Goal: Transaction & Acquisition: Purchase product/service

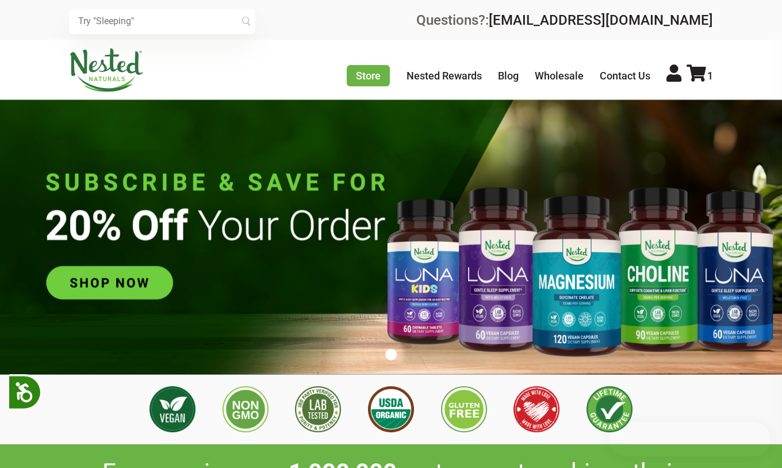
click at [119, 289] on img at bounding box center [391, 237] width 782 height 274
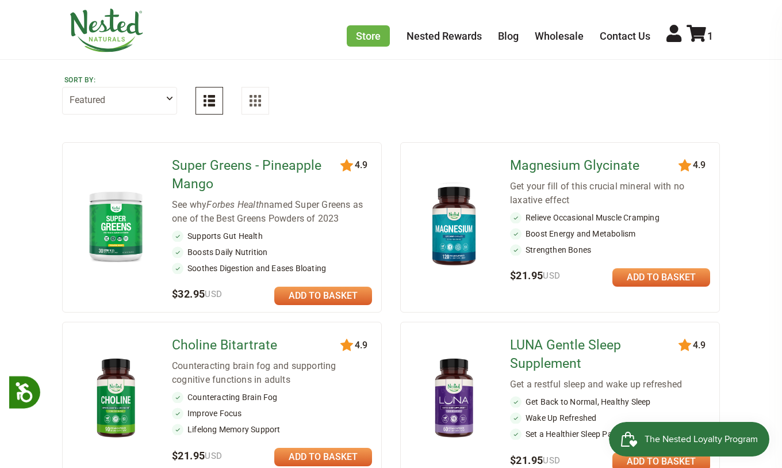
scroll to position [115, 0]
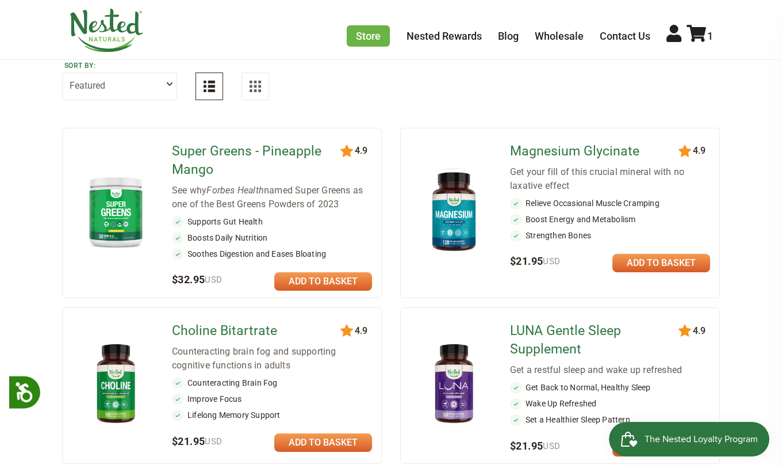
click at [628, 272] on link at bounding box center [662, 263] width 98 height 18
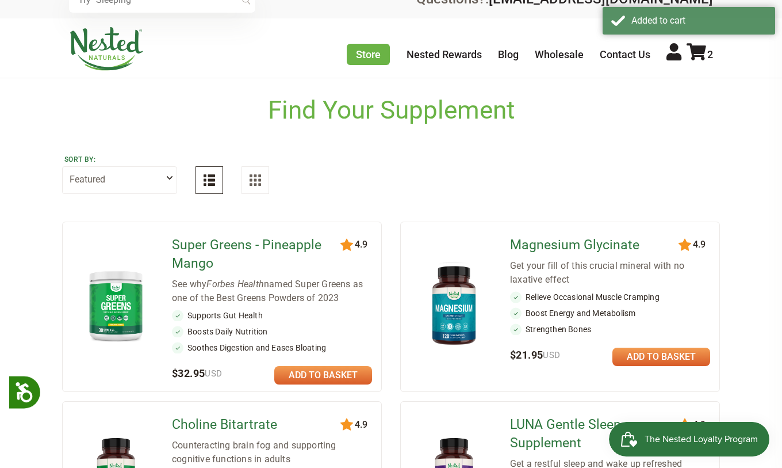
scroll to position [0, 0]
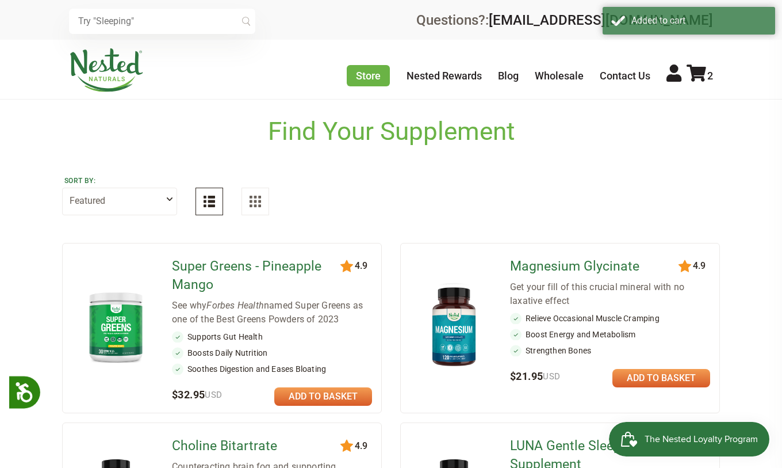
click at [701, 46] on div "Store Healthy Aging Super Greens [MEDICAL_DATA] [MEDICAL_DATA] Restful Sleep [P…" at bounding box center [391, 69] width 782 height 59
click at [698, 85] on ul "Store Healthy Aging Super Greens [MEDICAL_DATA] [MEDICAL_DATA] Restful Sleep [P…" at bounding box center [530, 74] width 366 height 21
click at [698, 76] on icon at bounding box center [697, 72] width 20 height 17
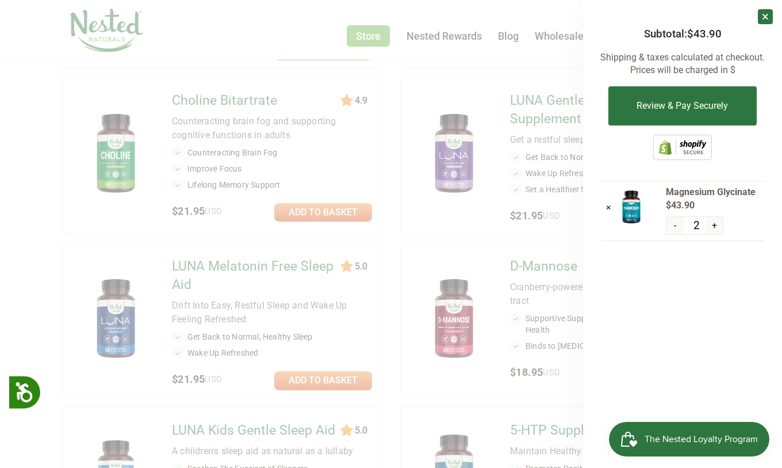
click at [491, 296] on div at bounding box center [391, 234] width 782 height 468
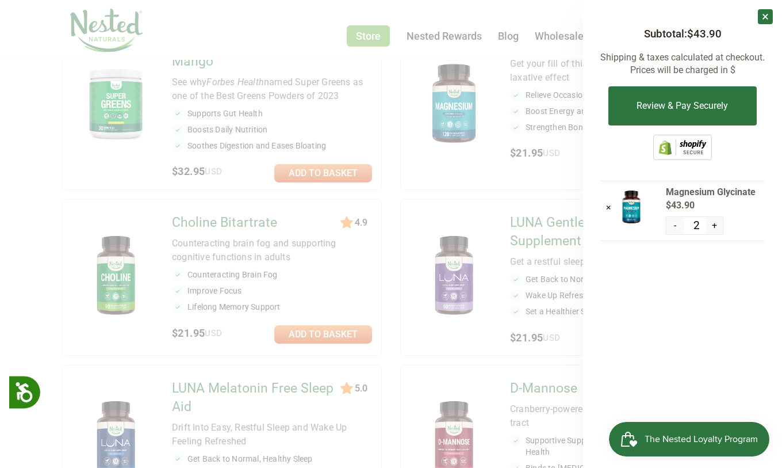
scroll to position [115, 0]
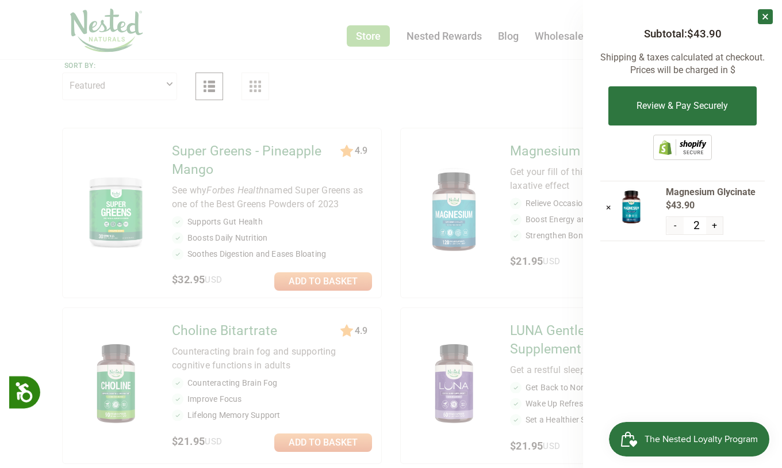
drag, startPoint x: 488, startPoint y: 200, endPoint x: 482, endPoint y: 192, distance: 9.9
click at [487, 200] on div at bounding box center [391, 234] width 782 height 468
click at [308, 125] on div at bounding box center [391, 234] width 782 height 468
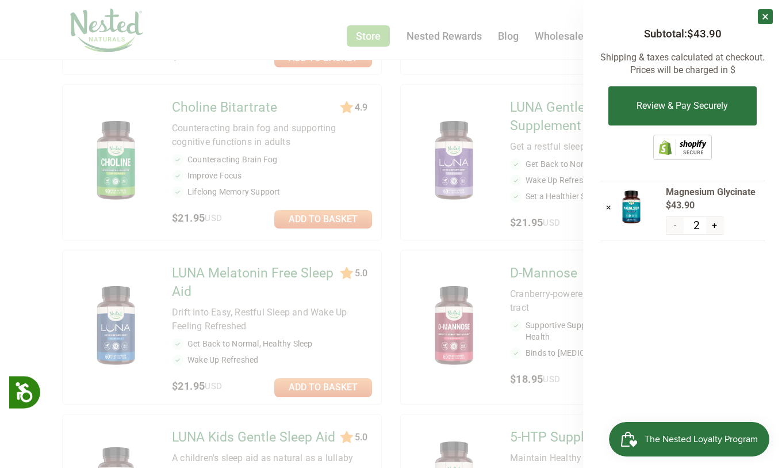
scroll to position [345, 0]
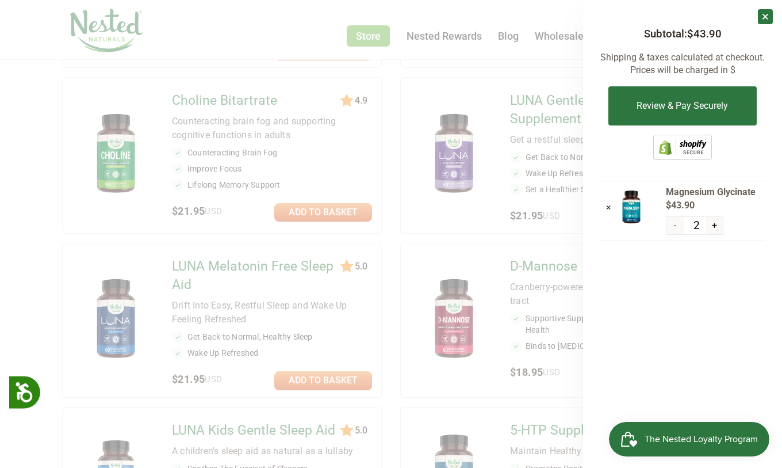
click at [370, 202] on div at bounding box center [391, 234] width 782 height 468
drag, startPoint x: 370, startPoint y: 202, endPoint x: 564, endPoint y: 123, distance: 209.5
click at [377, 200] on div at bounding box center [391, 234] width 782 height 468
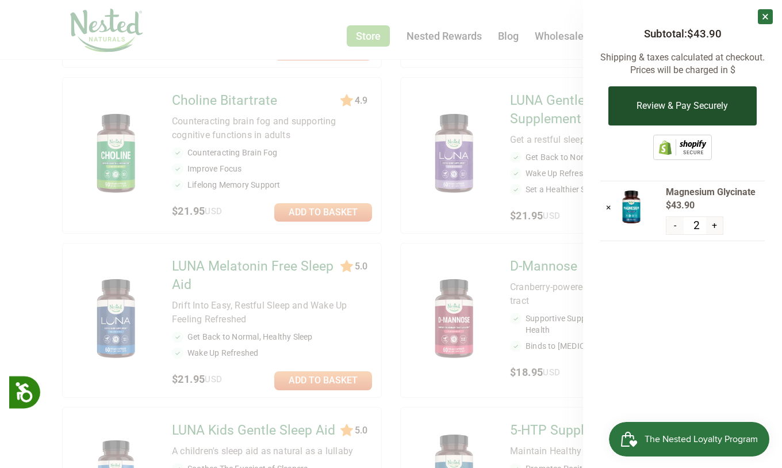
click at [693, 110] on button "Review & Pay Securely" at bounding box center [683, 105] width 148 height 39
